Goal: Navigation & Orientation: Find specific page/section

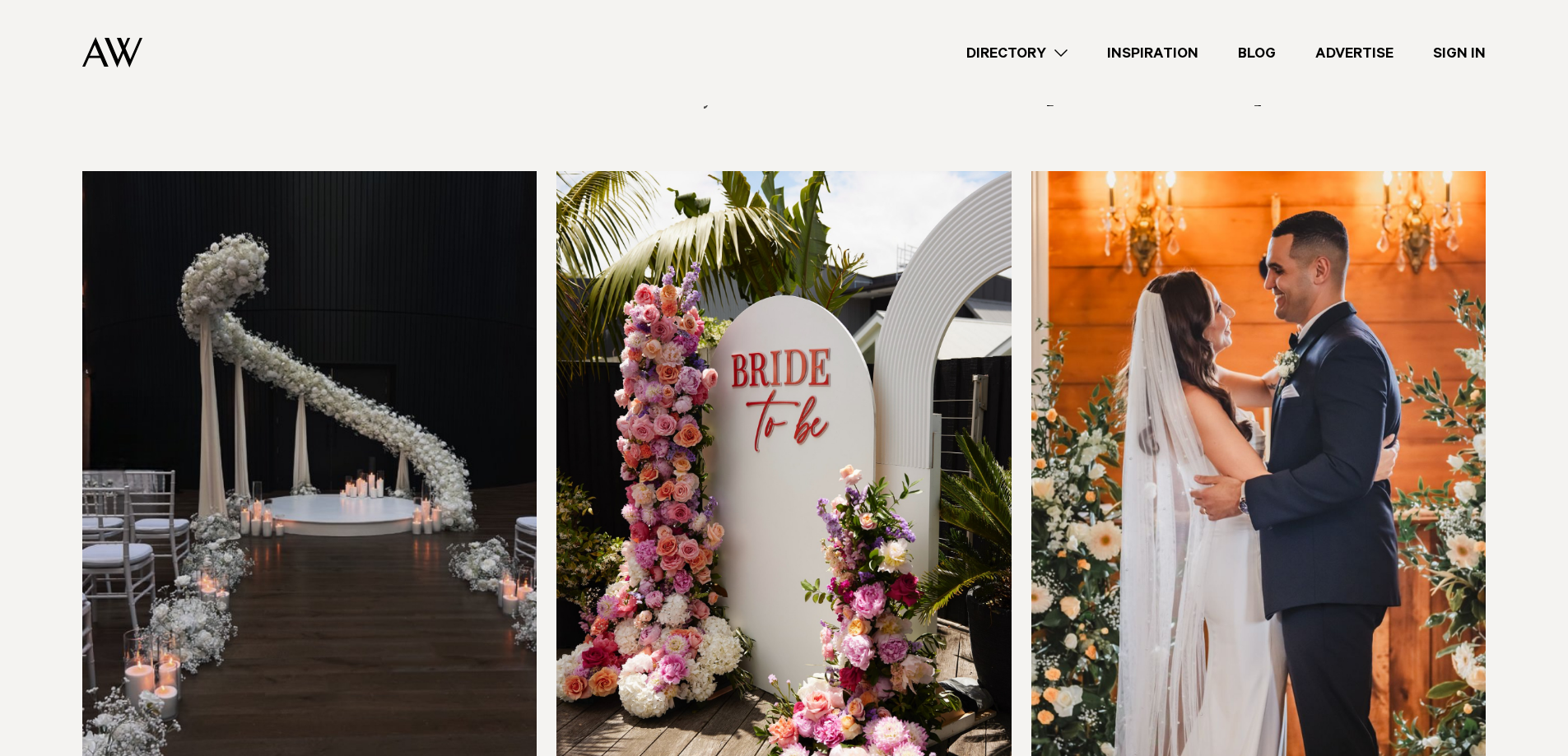
scroll to position [1892, 0]
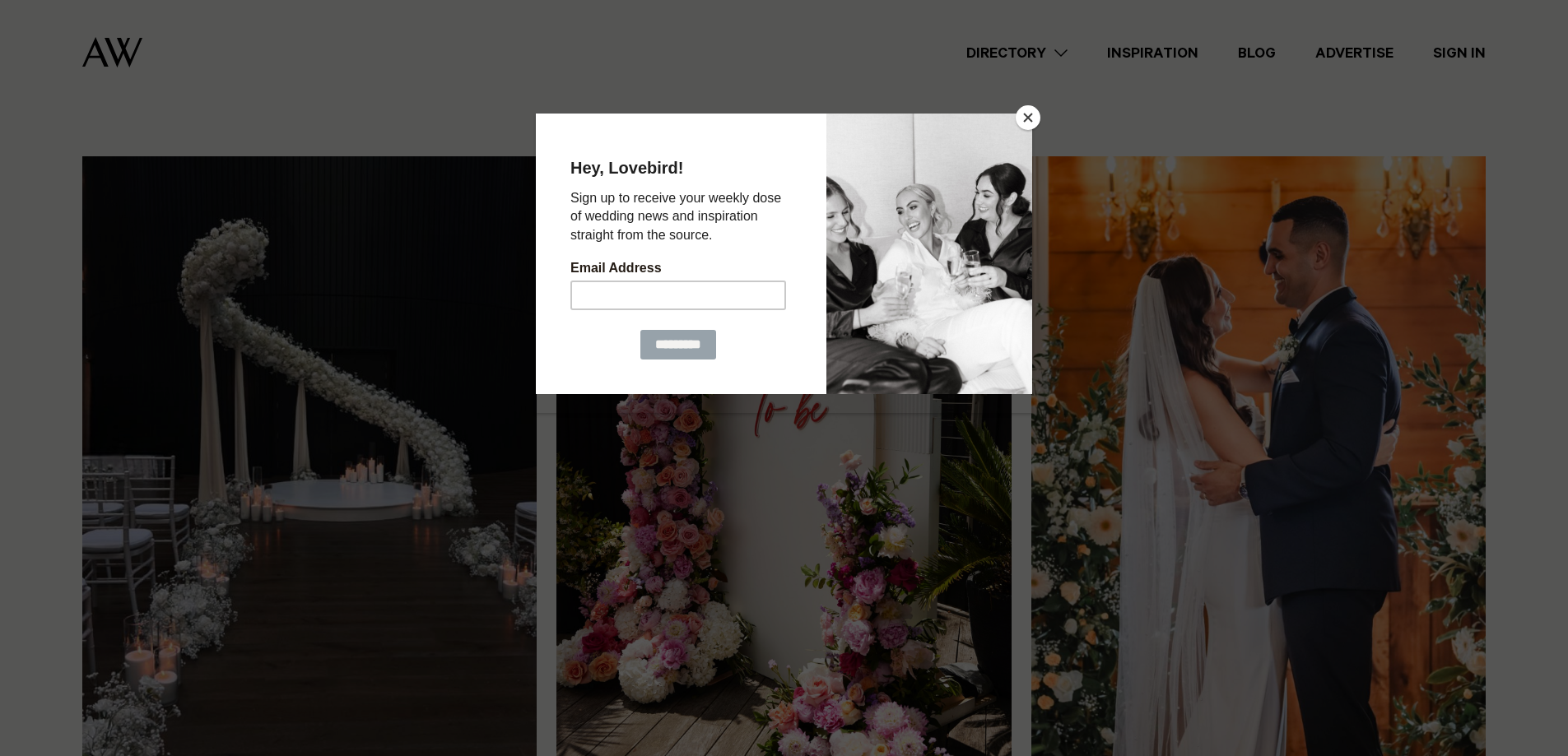
click at [1030, 119] on button "Close" at bounding box center [1028, 118] width 25 height 25
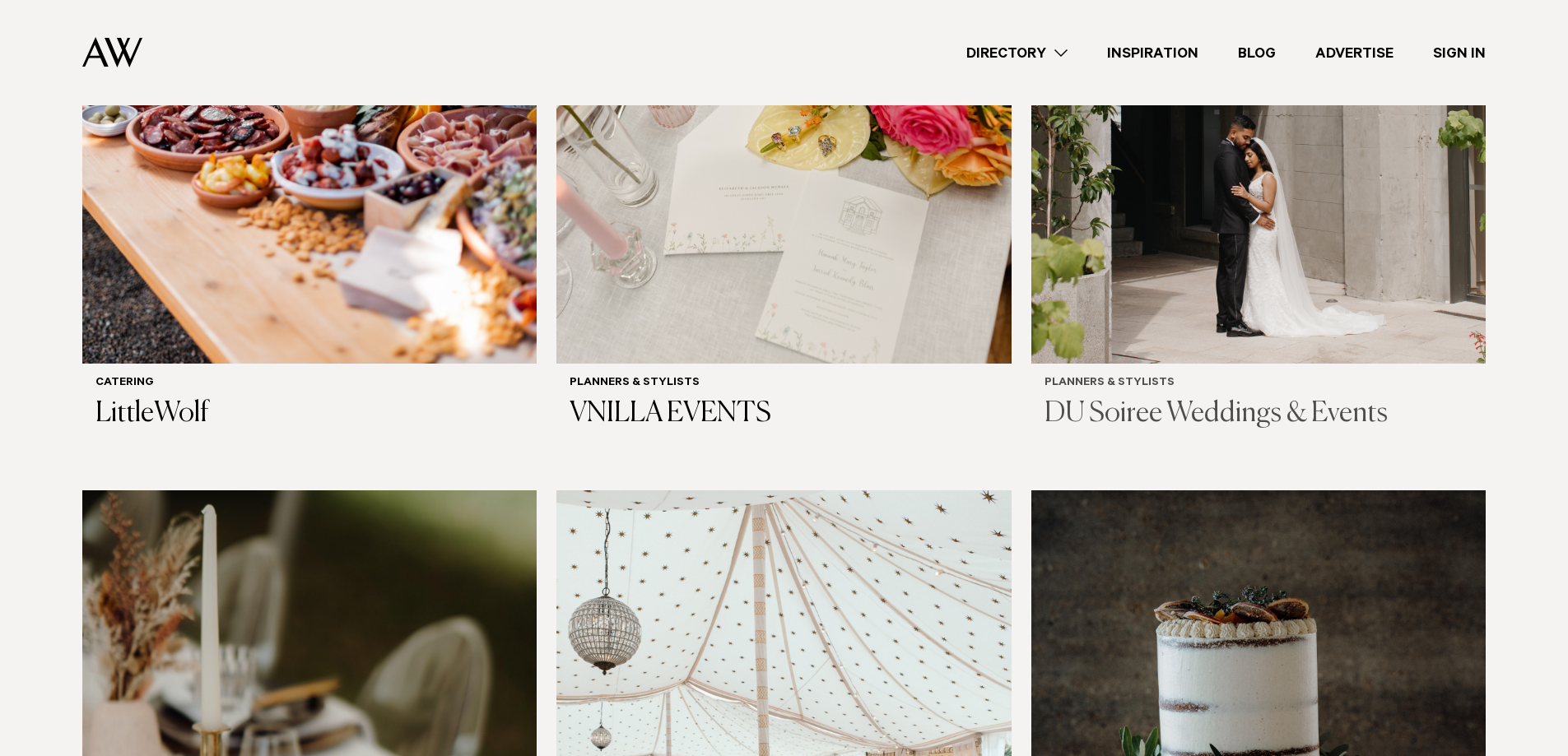
scroll to position [493, 0]
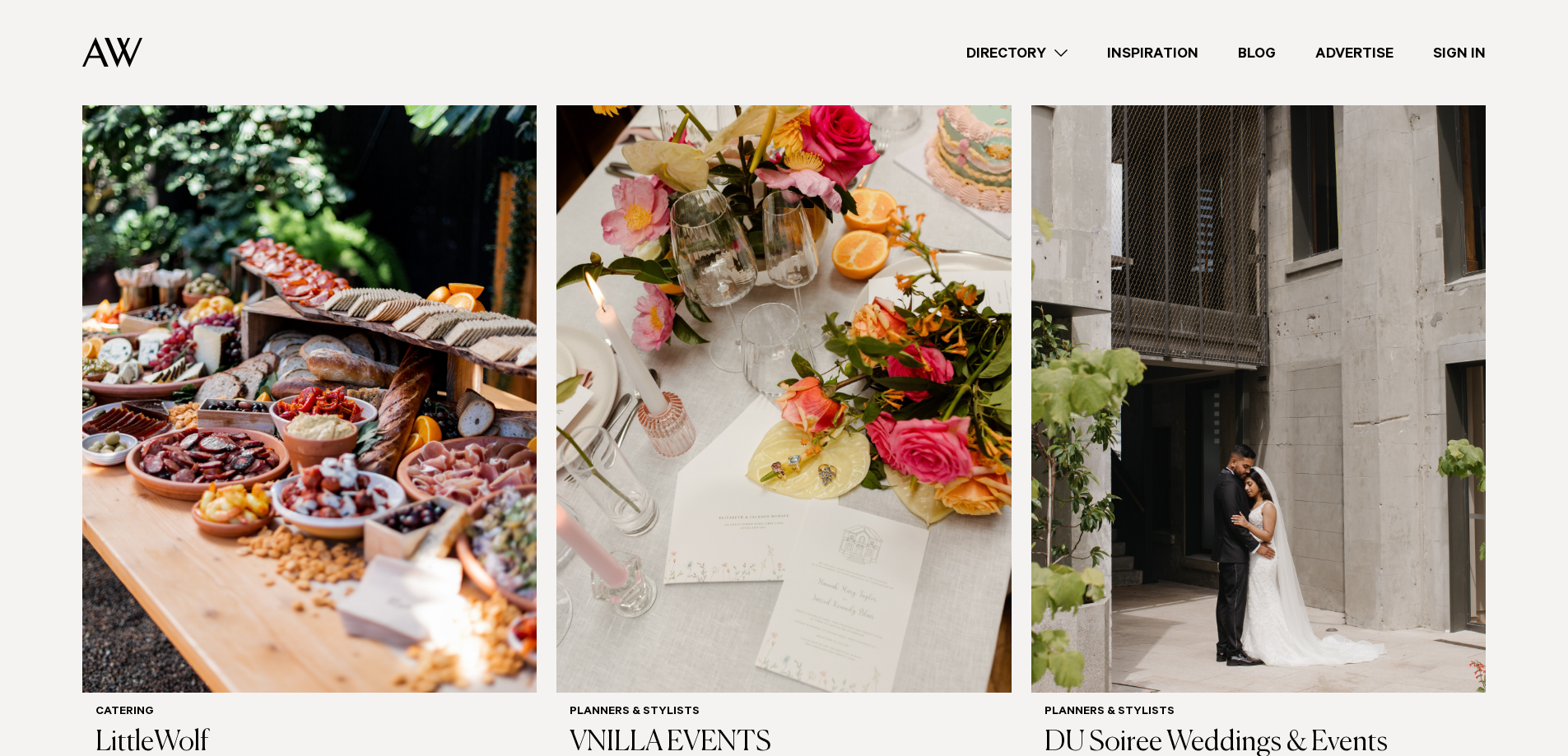
click at [1266, 56] on link "Blog" at bounding box center [1257, 53] width 77 height 22
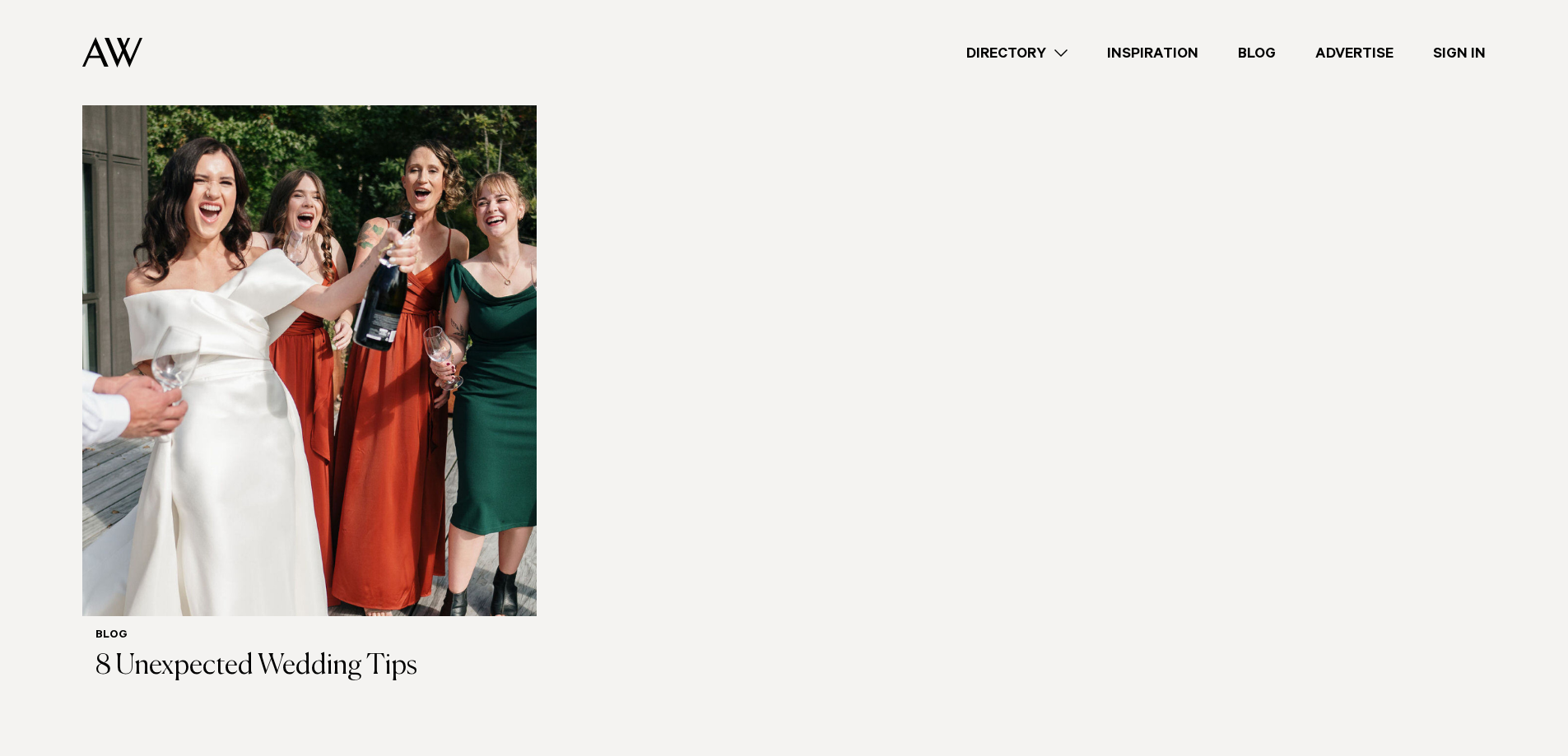
scroll to position [4031, 0]
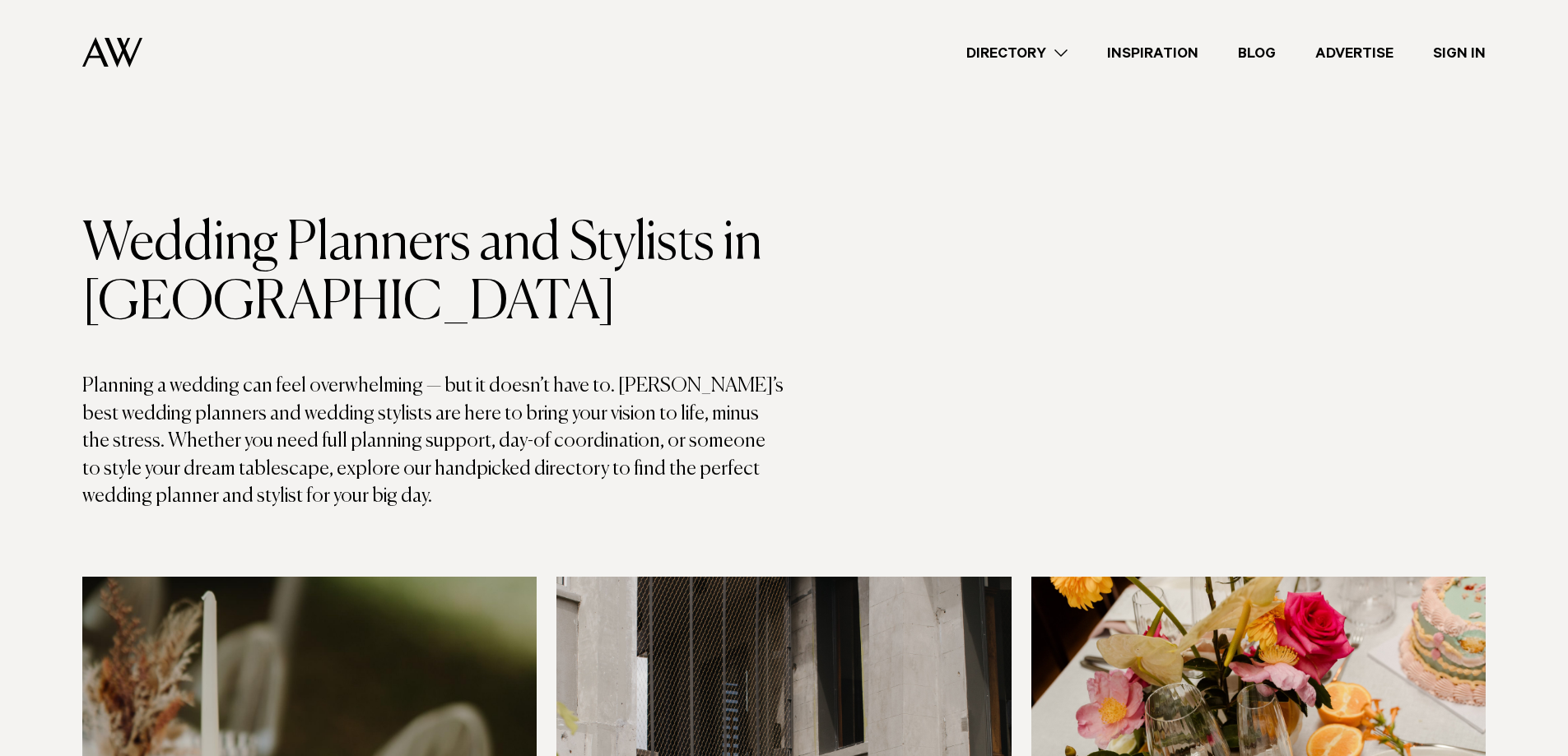
scroll to position [493, 0]
